Goal: Information Seeking & Learning: Learn about a topic

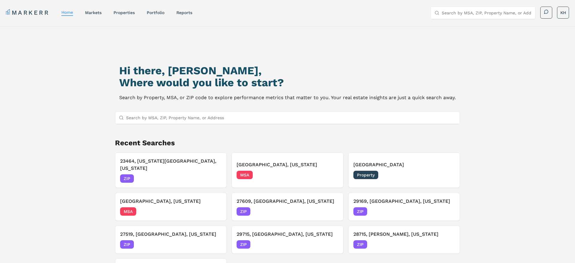
click at [260, 112] on input "Search by MSA, ZIP, Property Name, or Address" at bounding box center [291, 118] width 330 height 12
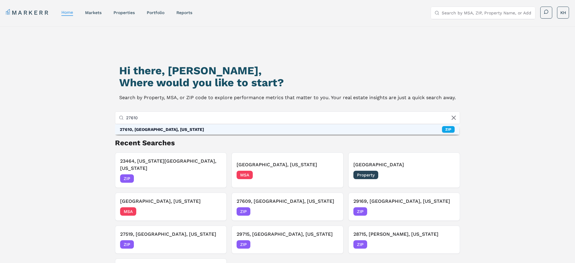
type input "27610"
click at [200, 130] on div "27610, [GEOGRAPHIC_DATA], [US_STATE] ZIP" at bounding box center [287, 129] width 344 height 10
